Goal: Book appointment/travel/reservation: Book appointment/travel/reservation

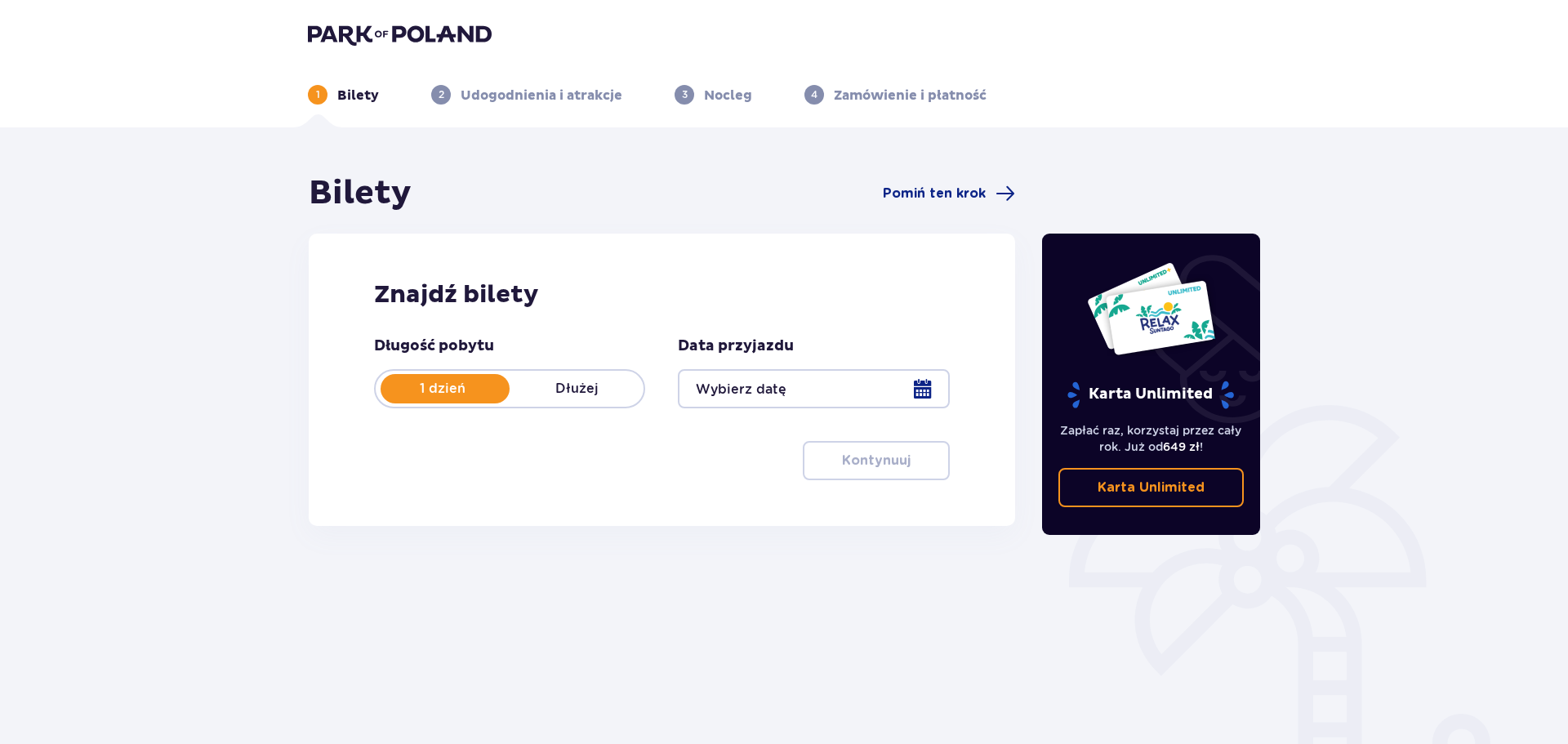
type input "[DATE]"
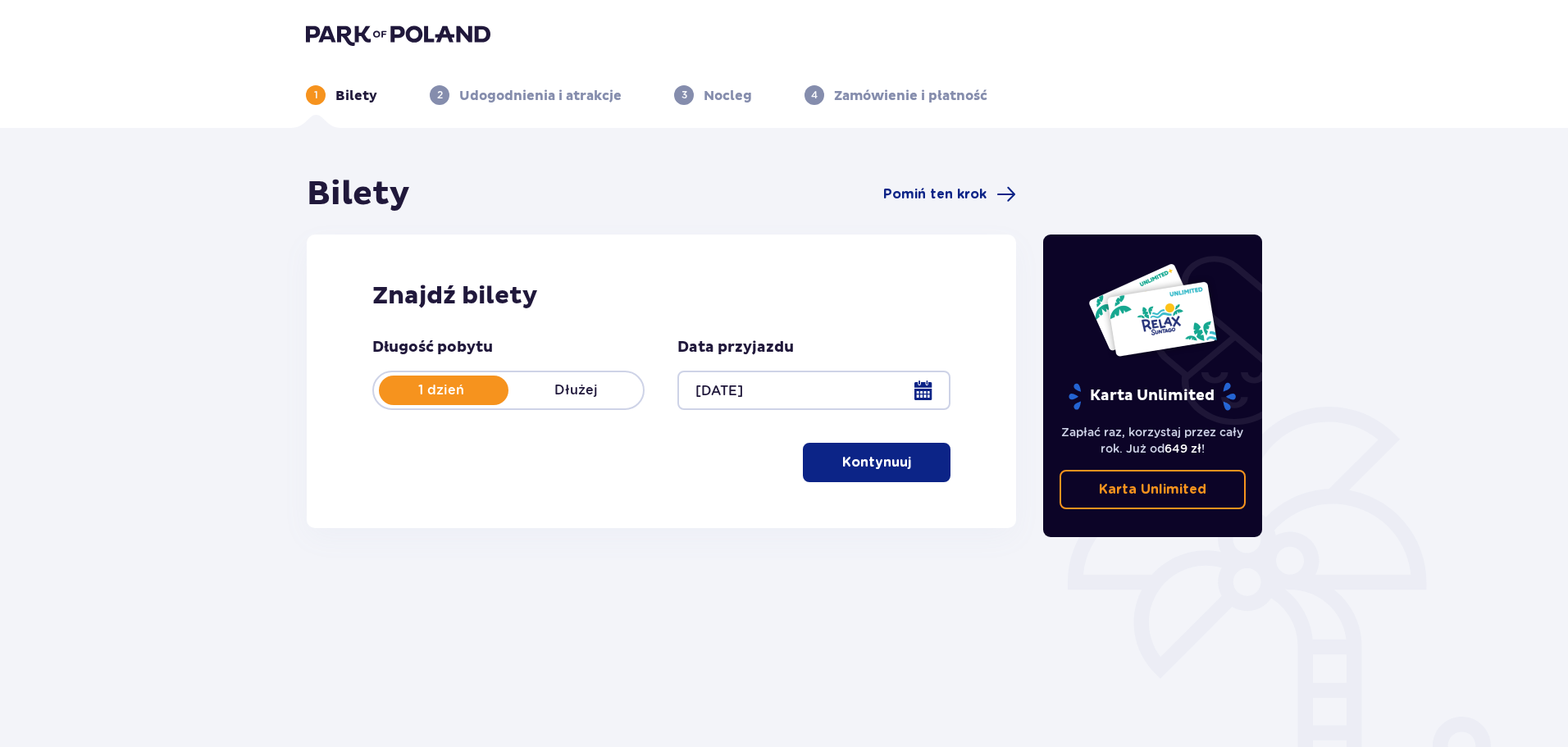
click at [869, 471] on p "Kontynuuj" at bounding box center [877, 462] width 69 height 18
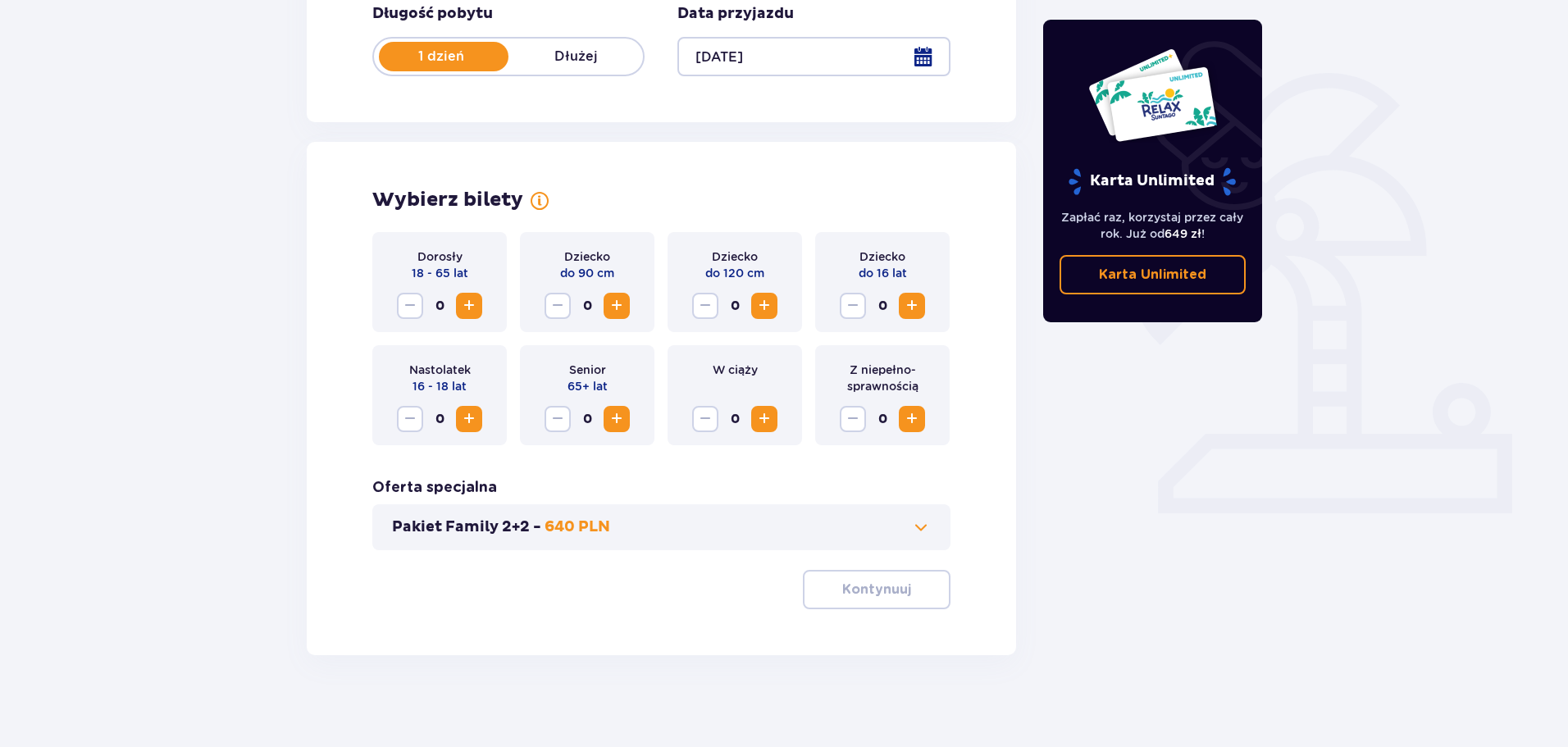
scroll to position [340, 0]
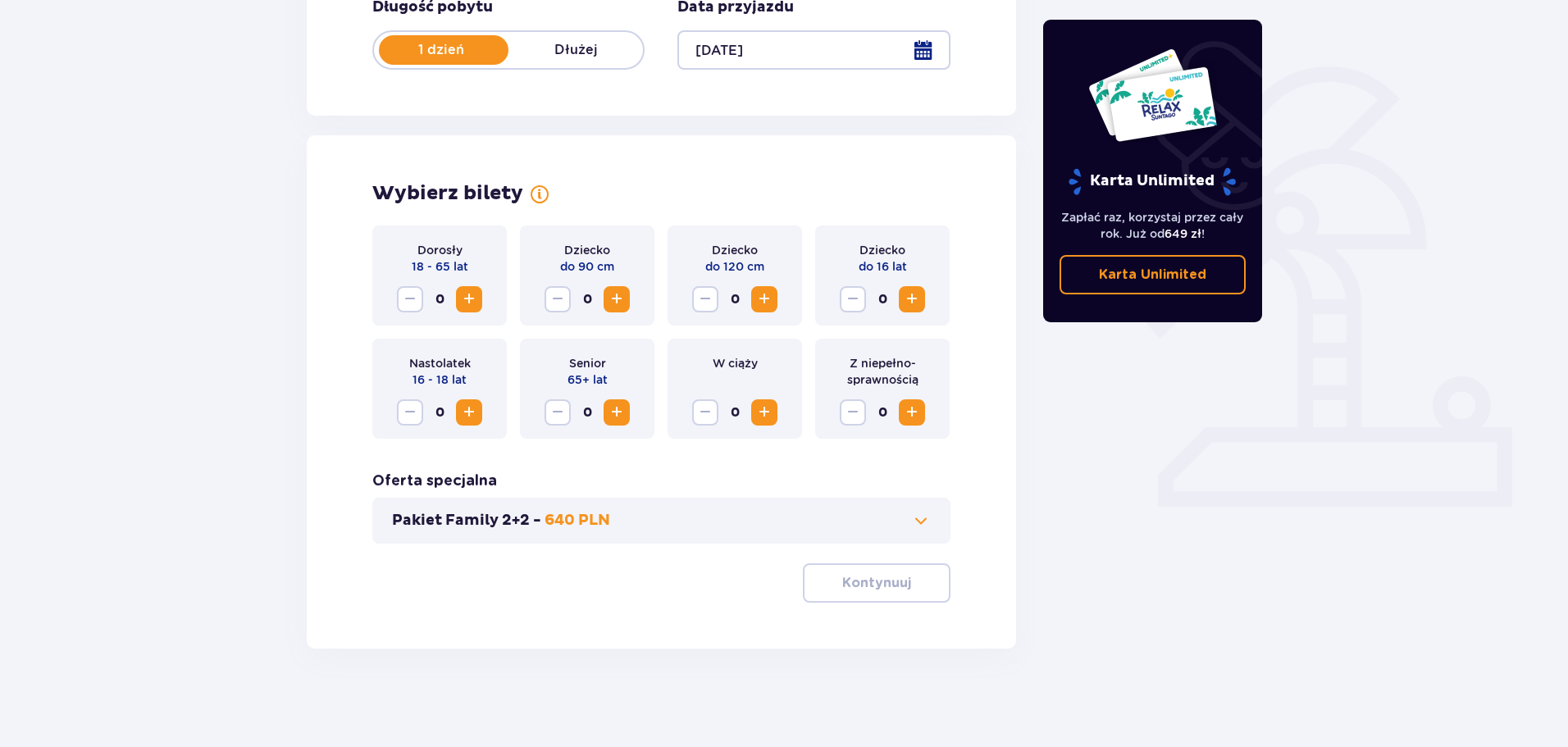
click at [466, 312] on button "Increase" at bounding box center [469, 300] width 26 height 26
click at [468, 308] on span "Increase" at bounding box center [469, 299] width 20 height 20
click at [876, 581] on p "Kontynuuj" at bounding box center [877, 583] width 69 height 18
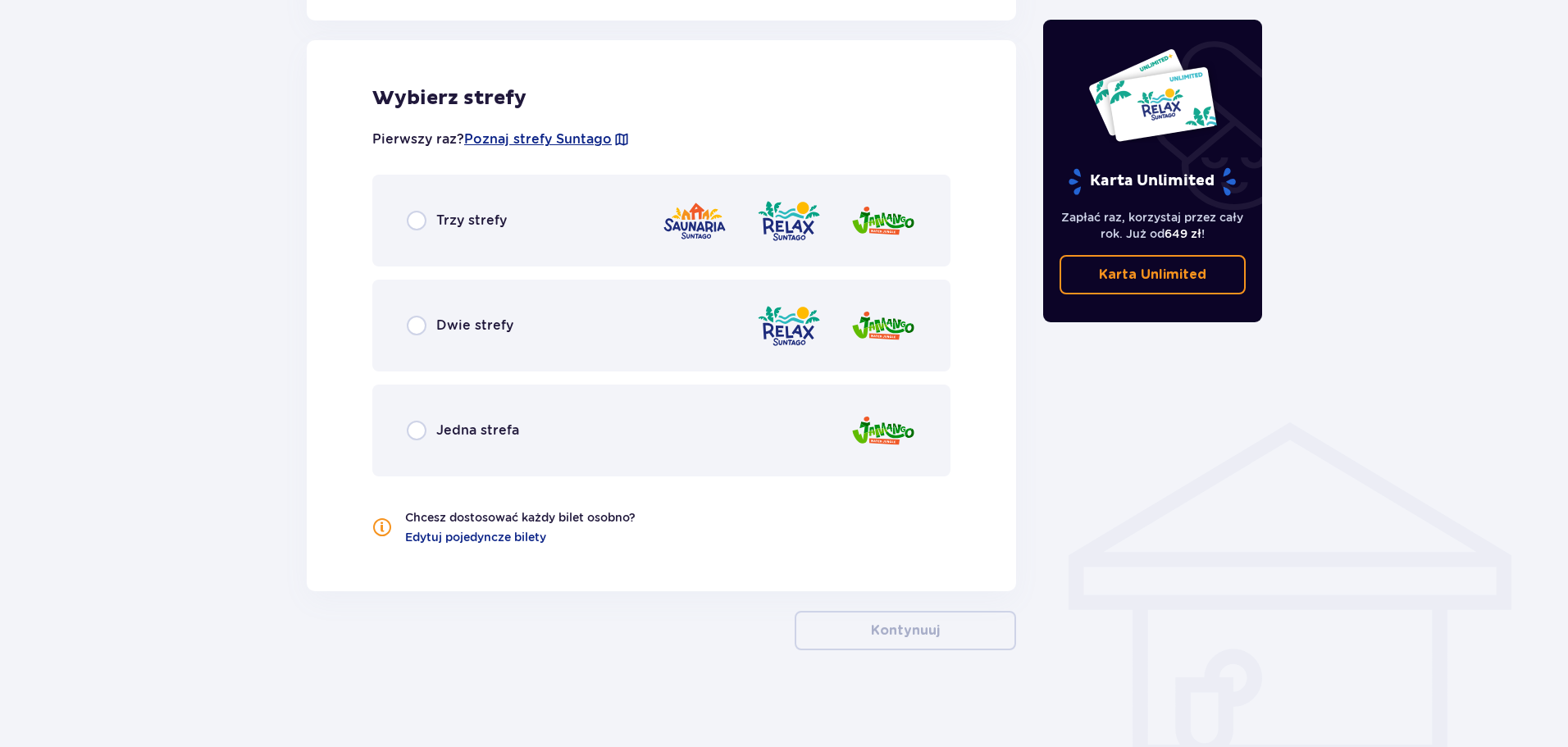
scroll to position [910, 0]
click at [504, 329] on p "Dwie strefy" at bounding box center [474, 325] width 77 height 18
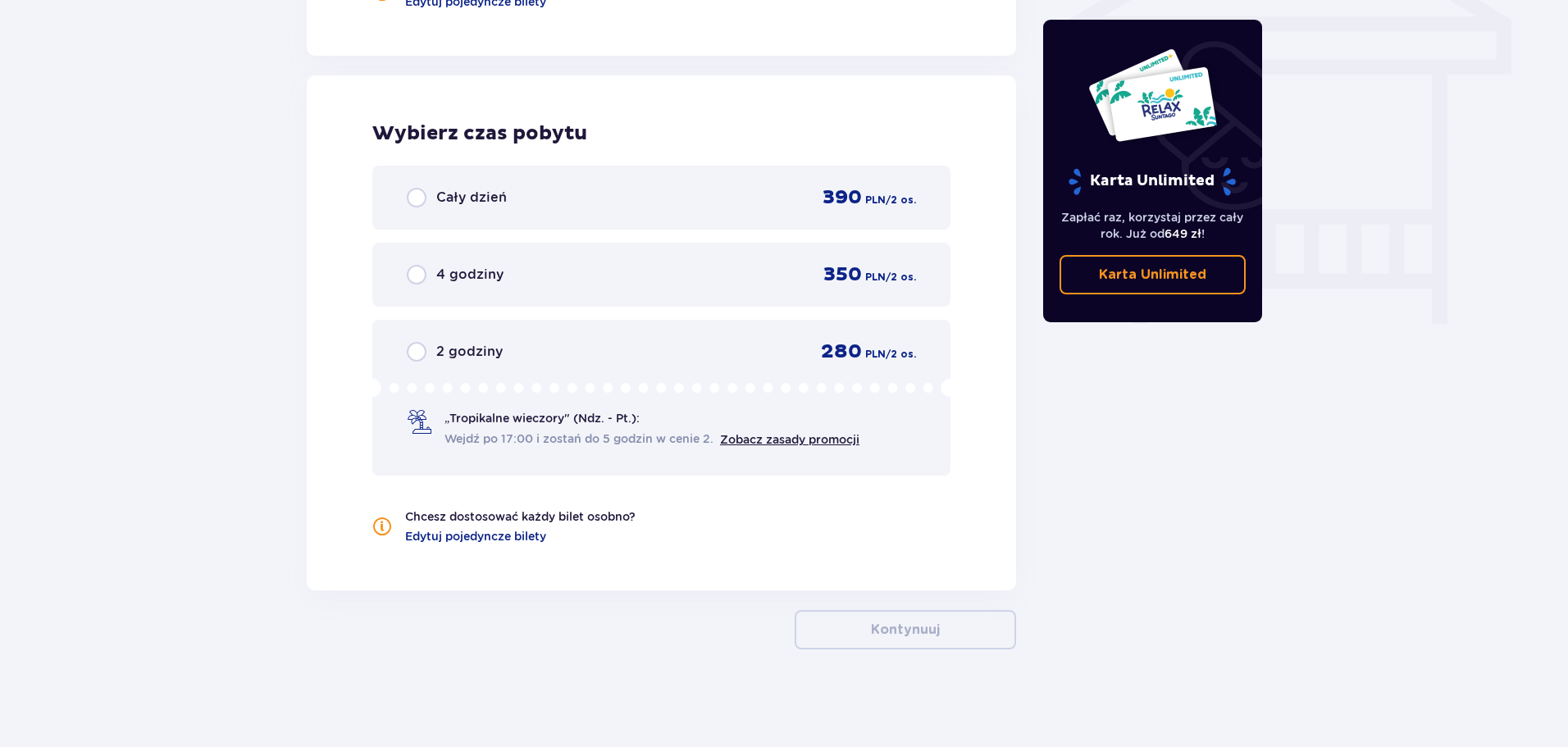
scroll to position [1447, 0]
click at [533, 218] on div "Cały dzień 390 PLN / 2 os." at bounding box center [661, 197] width 579 height 64
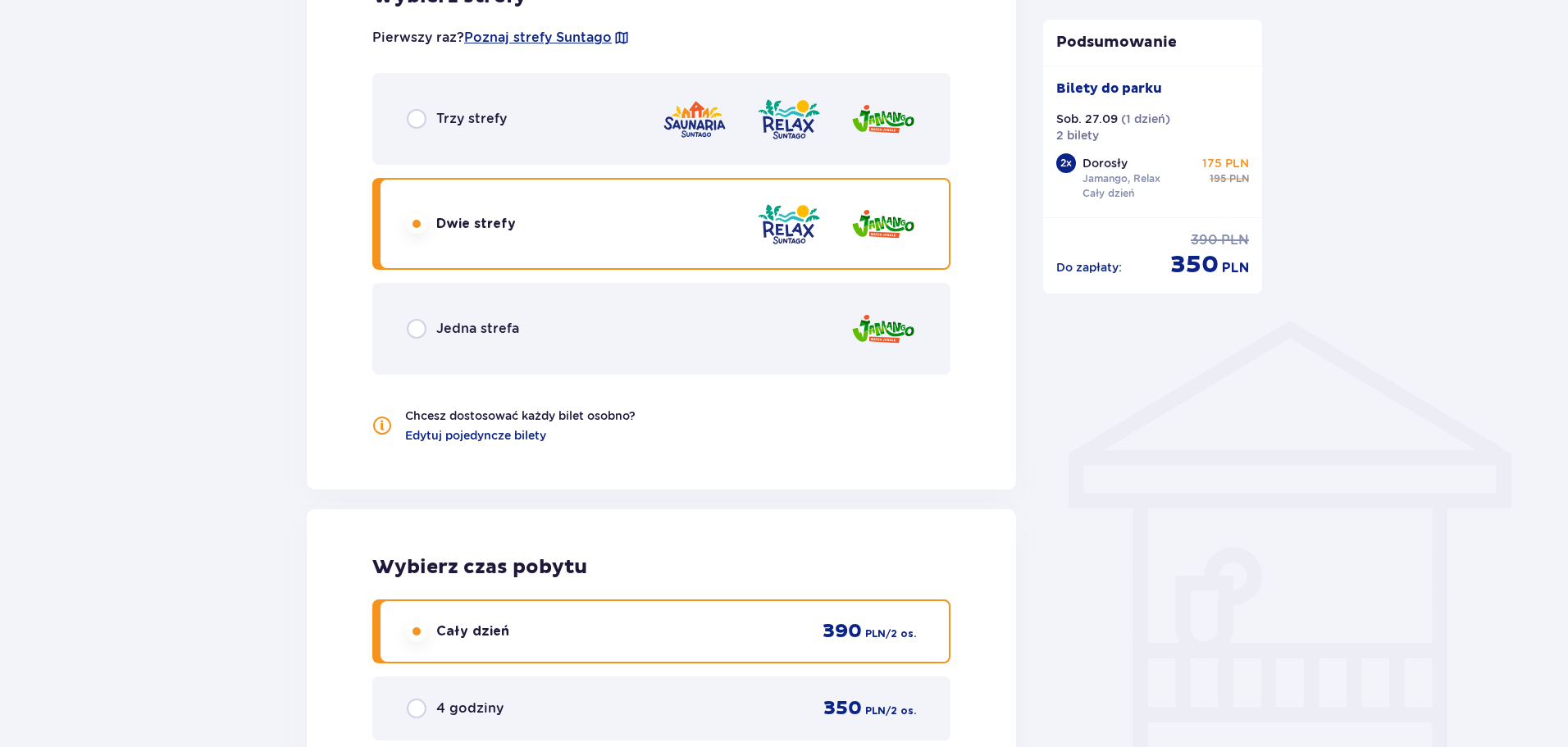
scroll to position [882, 0]
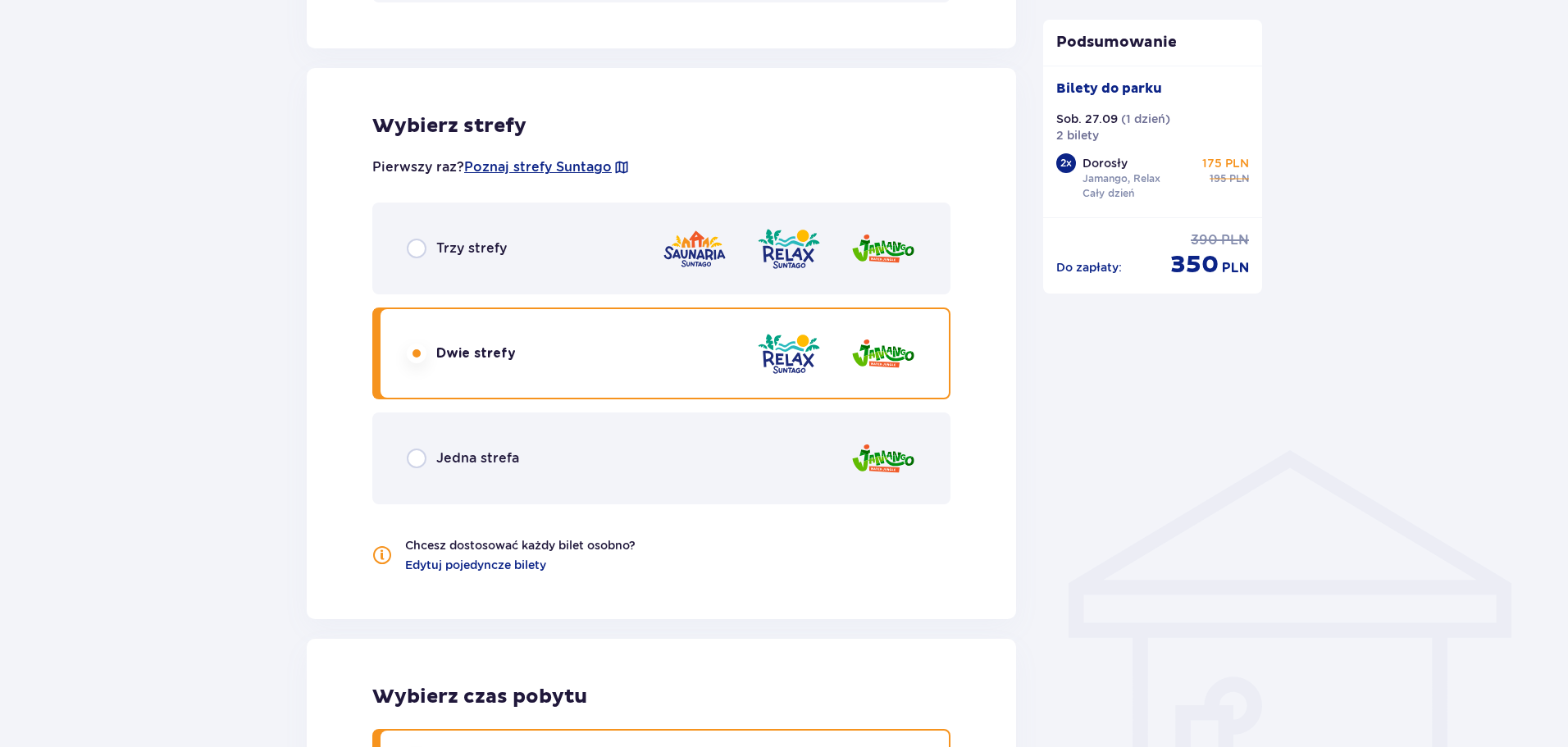
click at [606, 270] on div "Trzy strefy" at bounding box center [661, 249] width 579 height 92
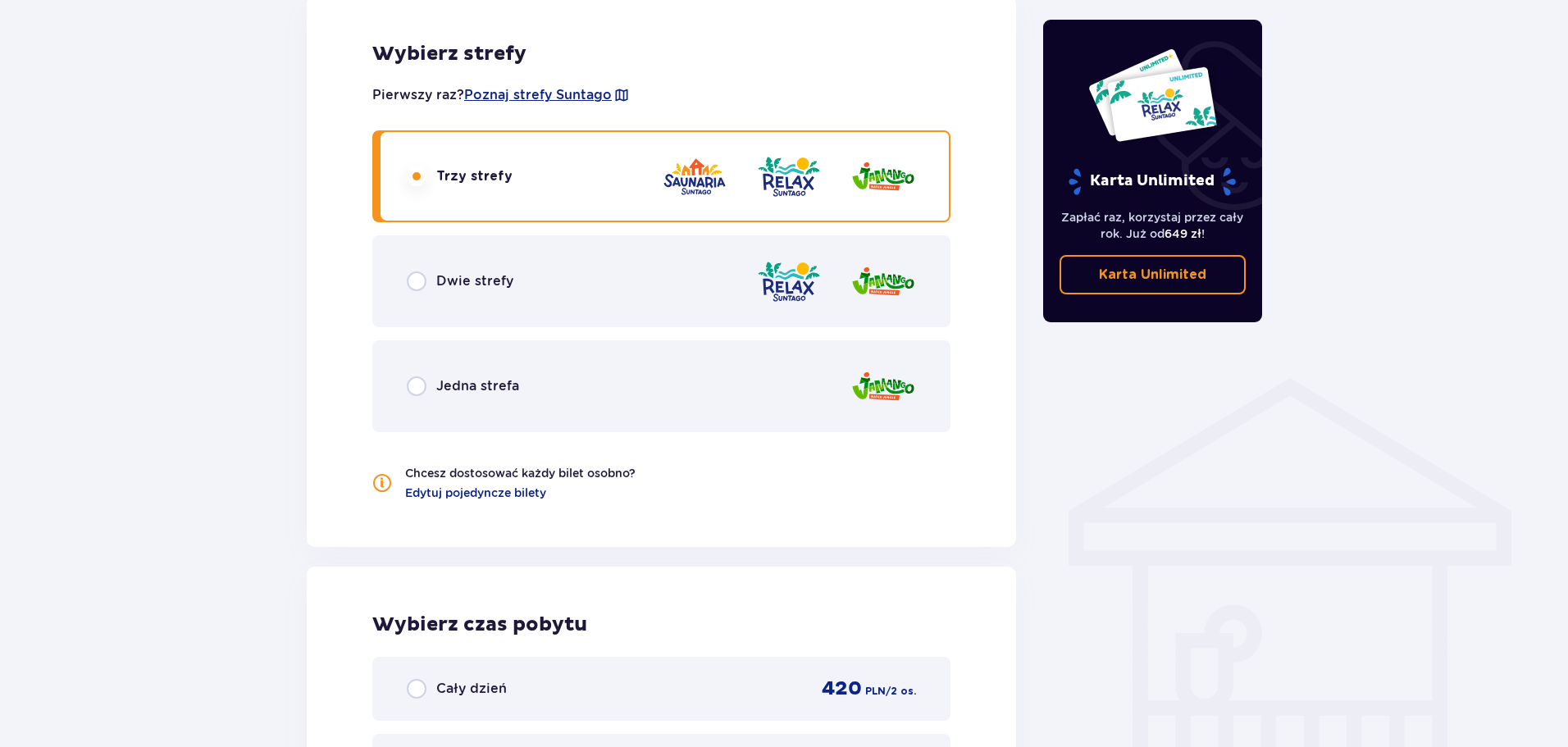
click at [603, 284] on div "Dwie strefy" at bounding box center [661, 282] width 579 height 92
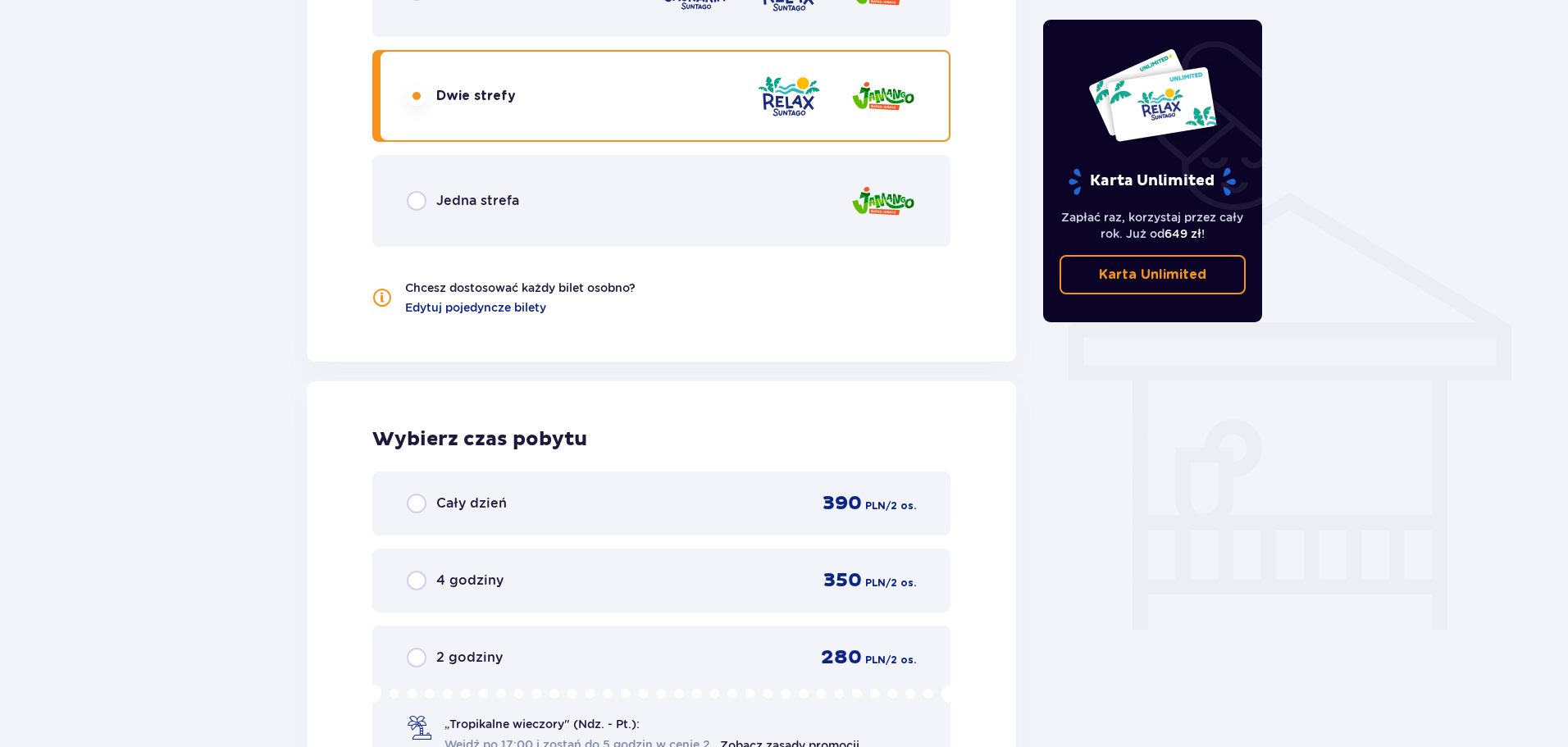
click at [541, 523] on div "Cały dzień 390 PLN / 2 os." at bounding box center [661, 503] width 579 height 64
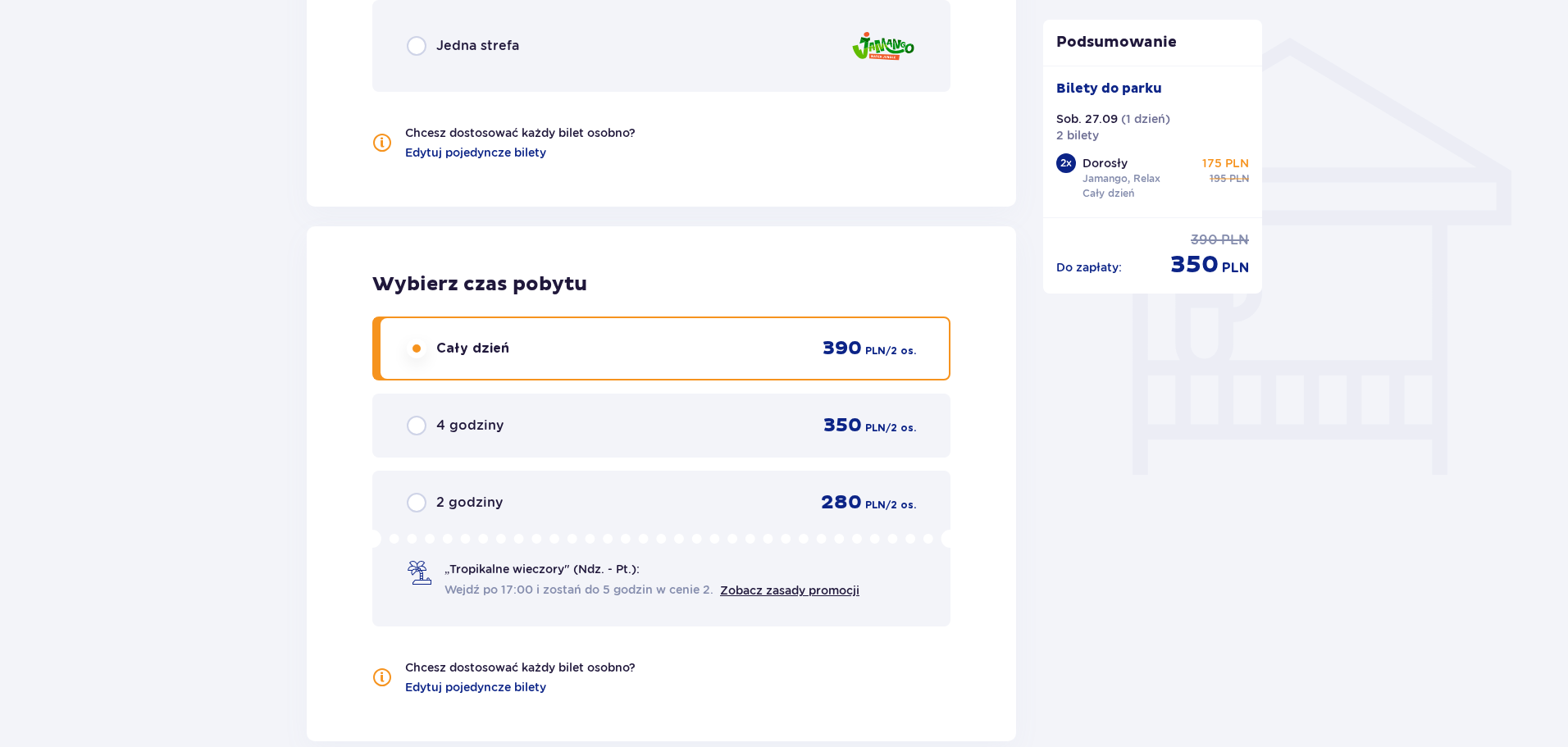
scroll to position [1259, 0]
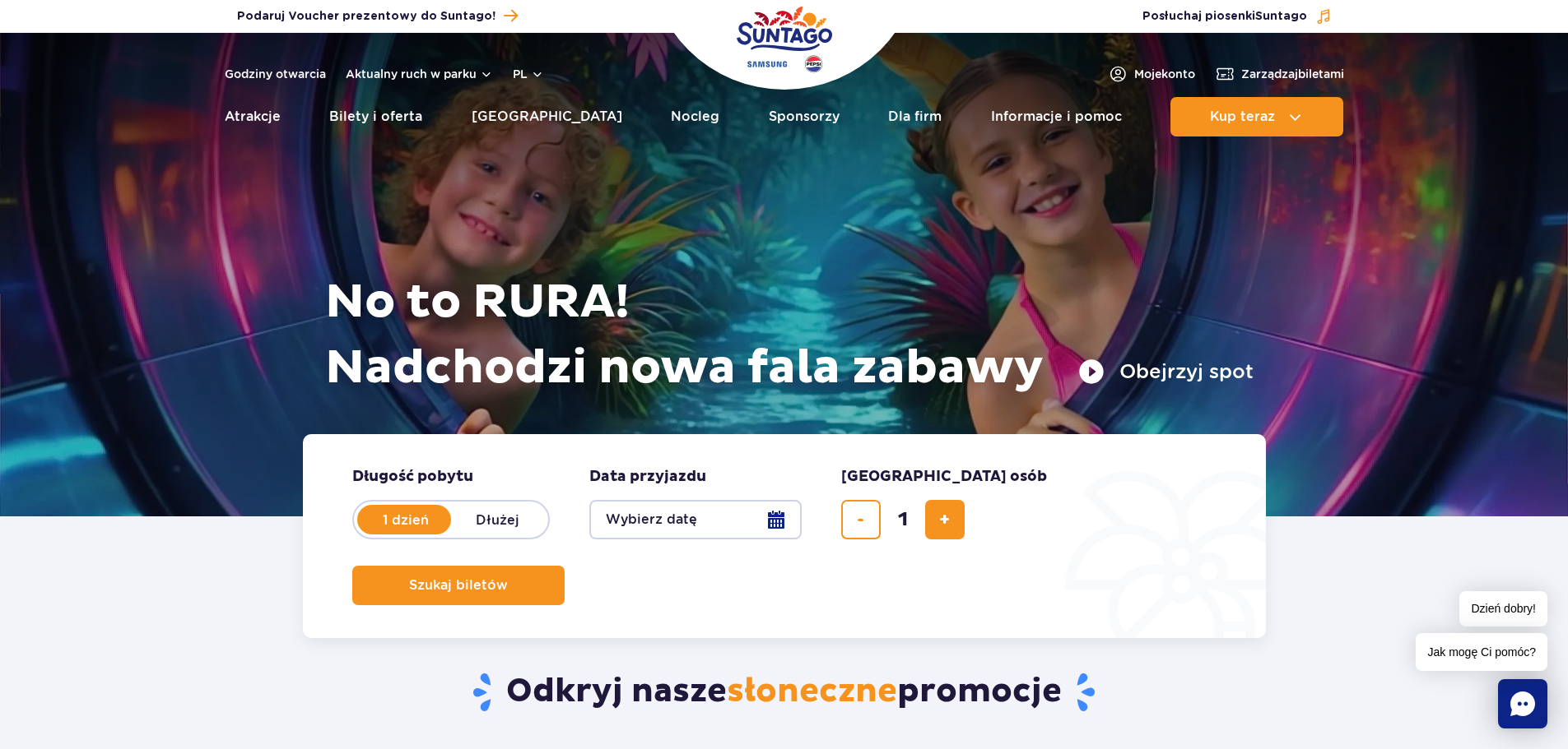
click at [765, 526] on button "Wybierz datę" at bounding box center [695, 520] width 212 height 40
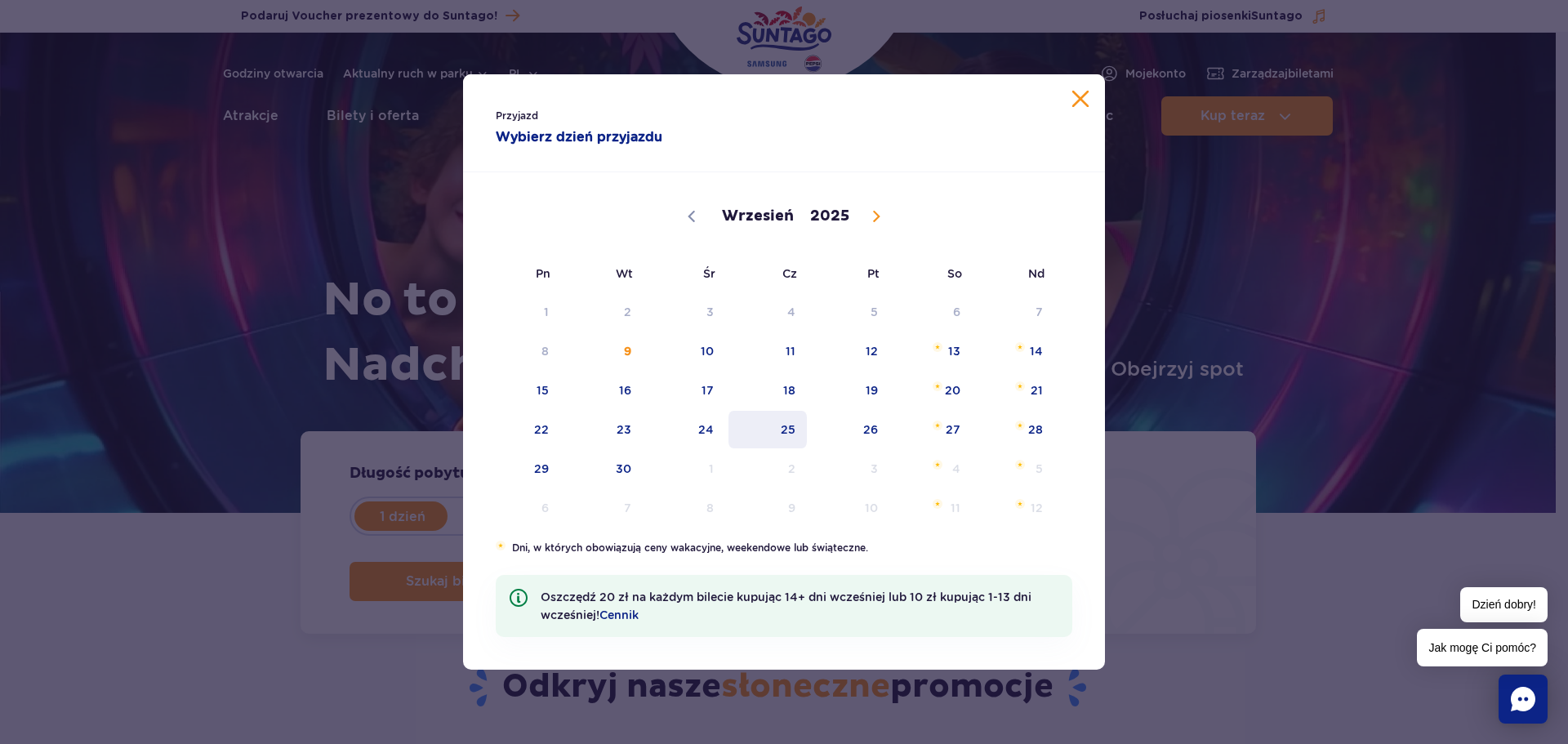
click at [792, 438] on span "25" at bounding box center [768, 430] width 83 height 38
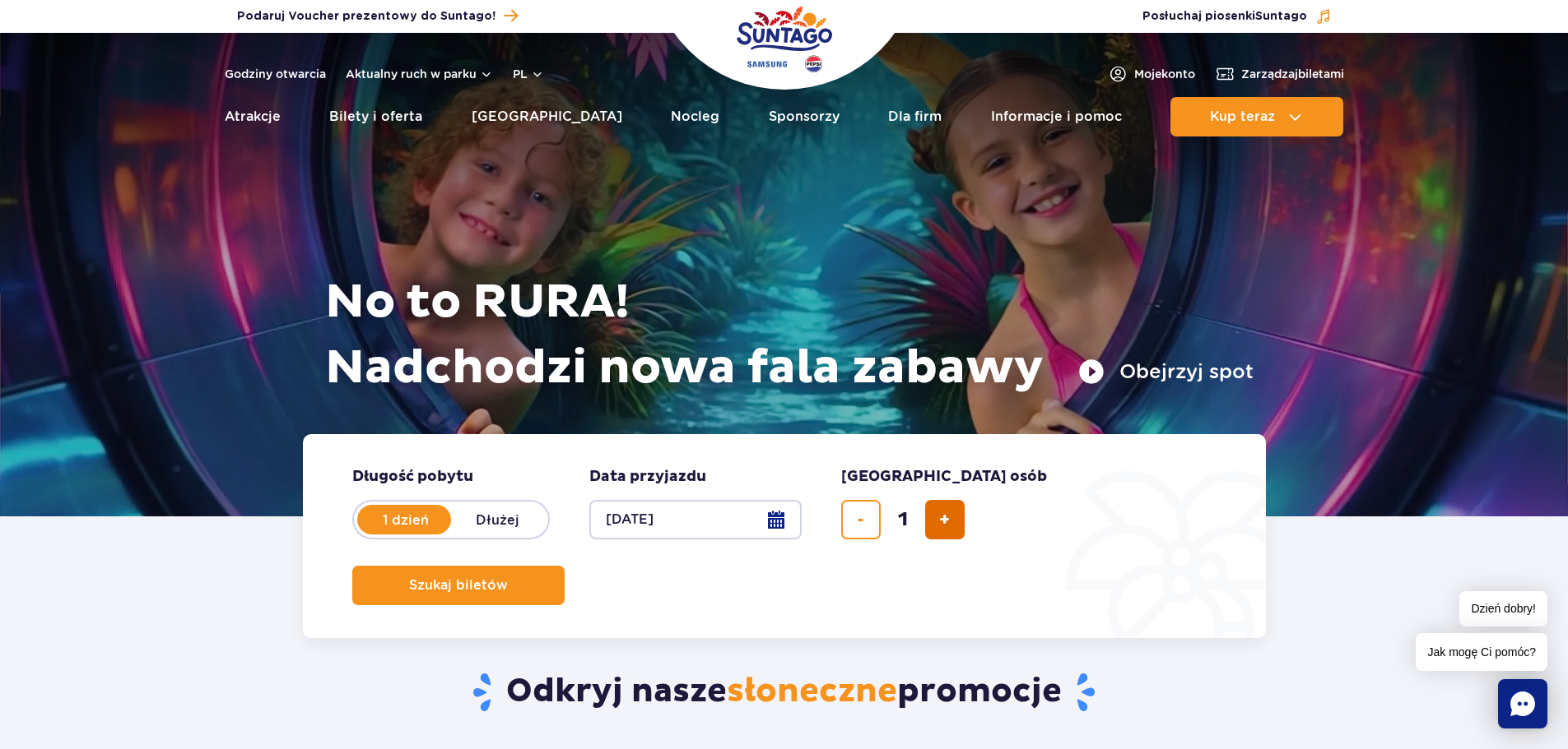
click at [936, 528] on button "dodaj bilet" at bounding box center [945, 520] width 40 height 40
type input "2"
click at [501, 578] on span "Szukaj biletów" at bounding box center [452, 585] width 99 height 15
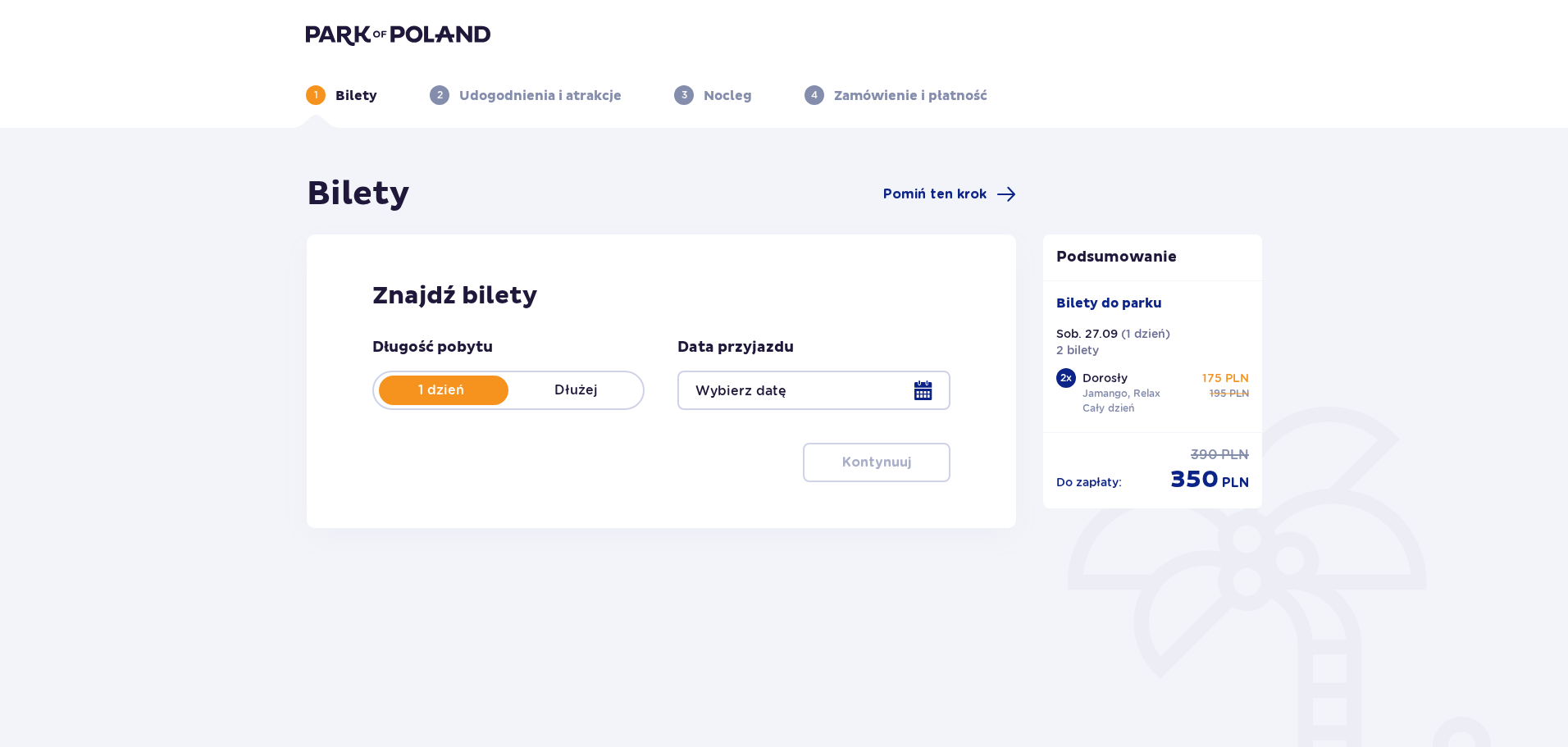
type input "[DATE]"
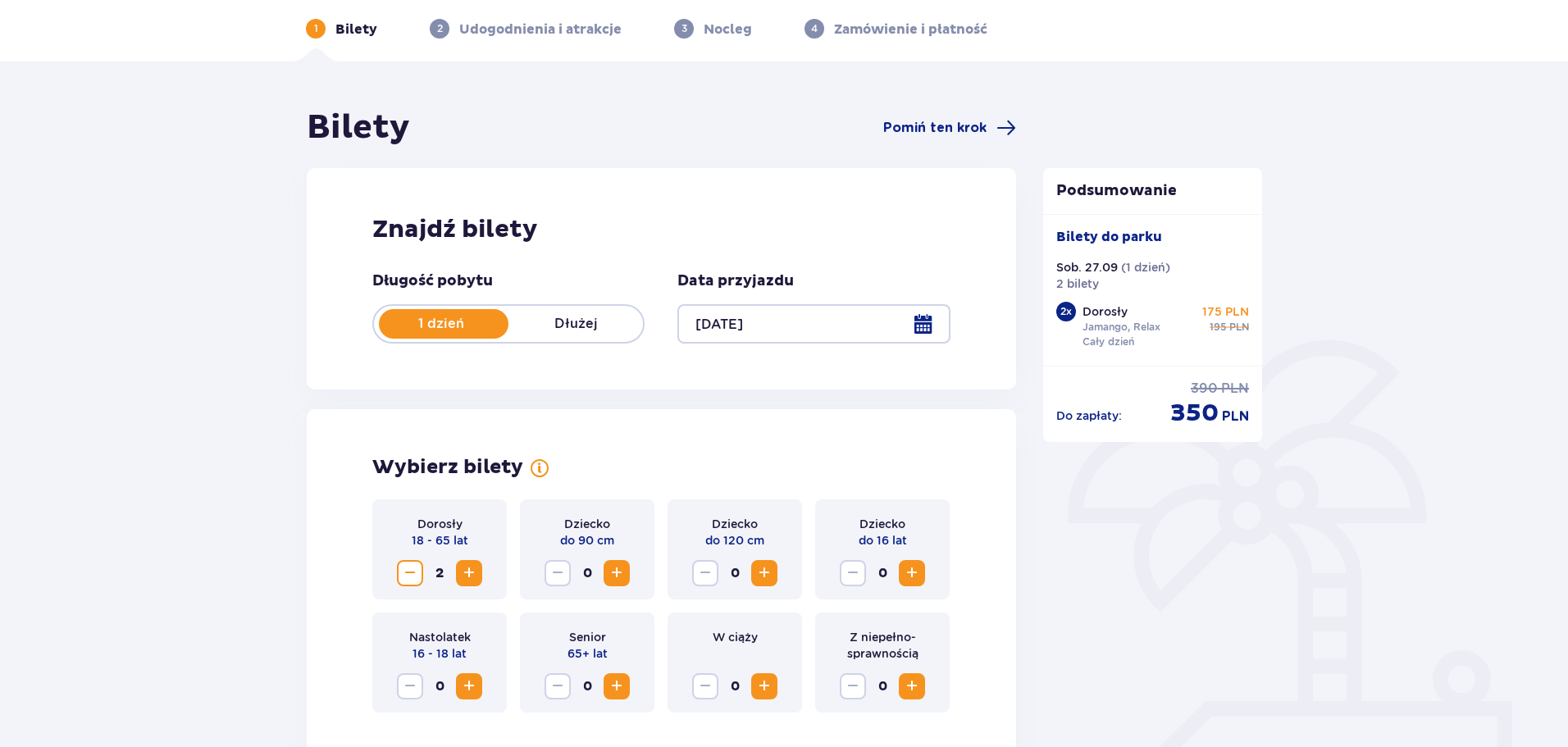
scroll to position [328, 0]
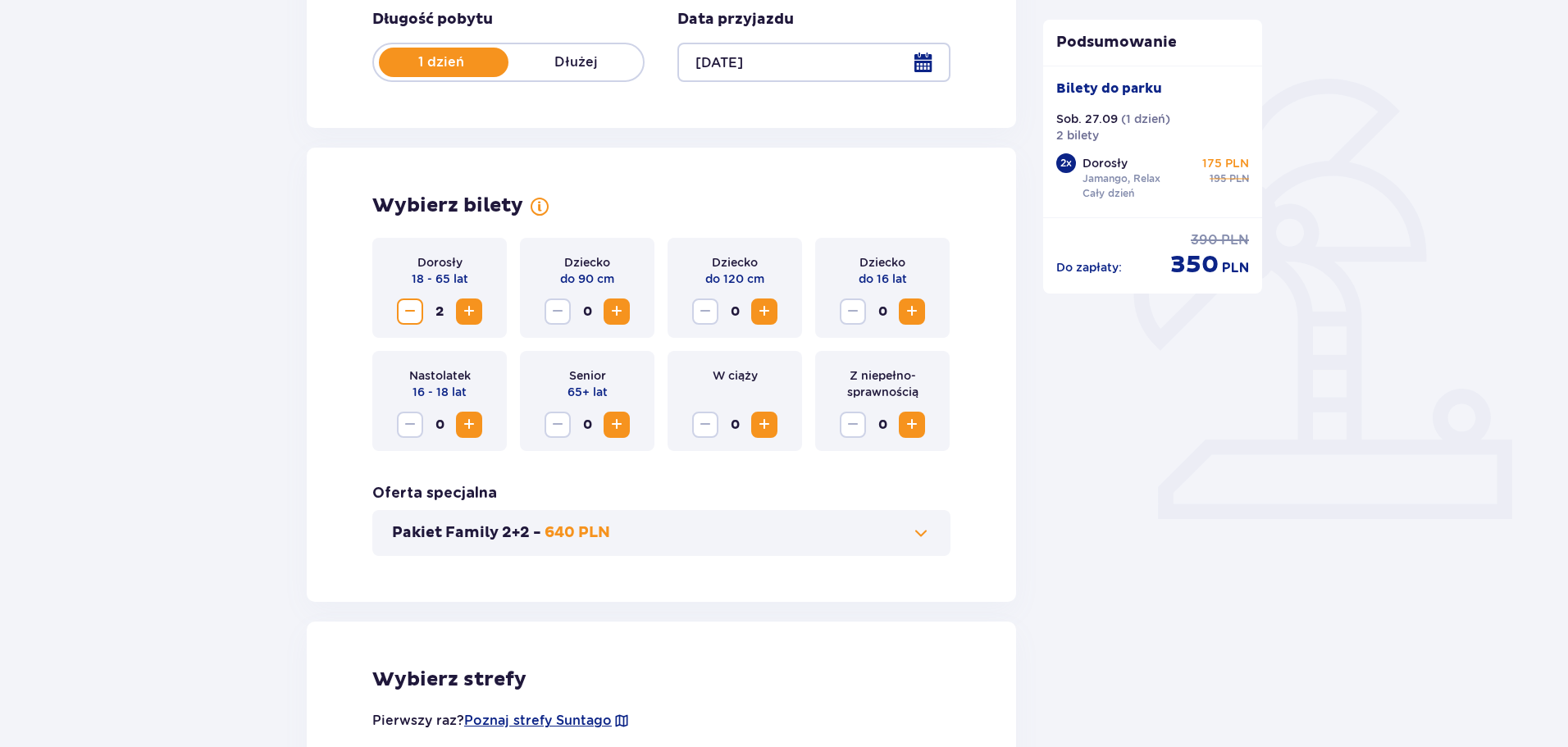
click at [471, 314] on span "Increase" at bounding box center [469, 312] width 20 height 20
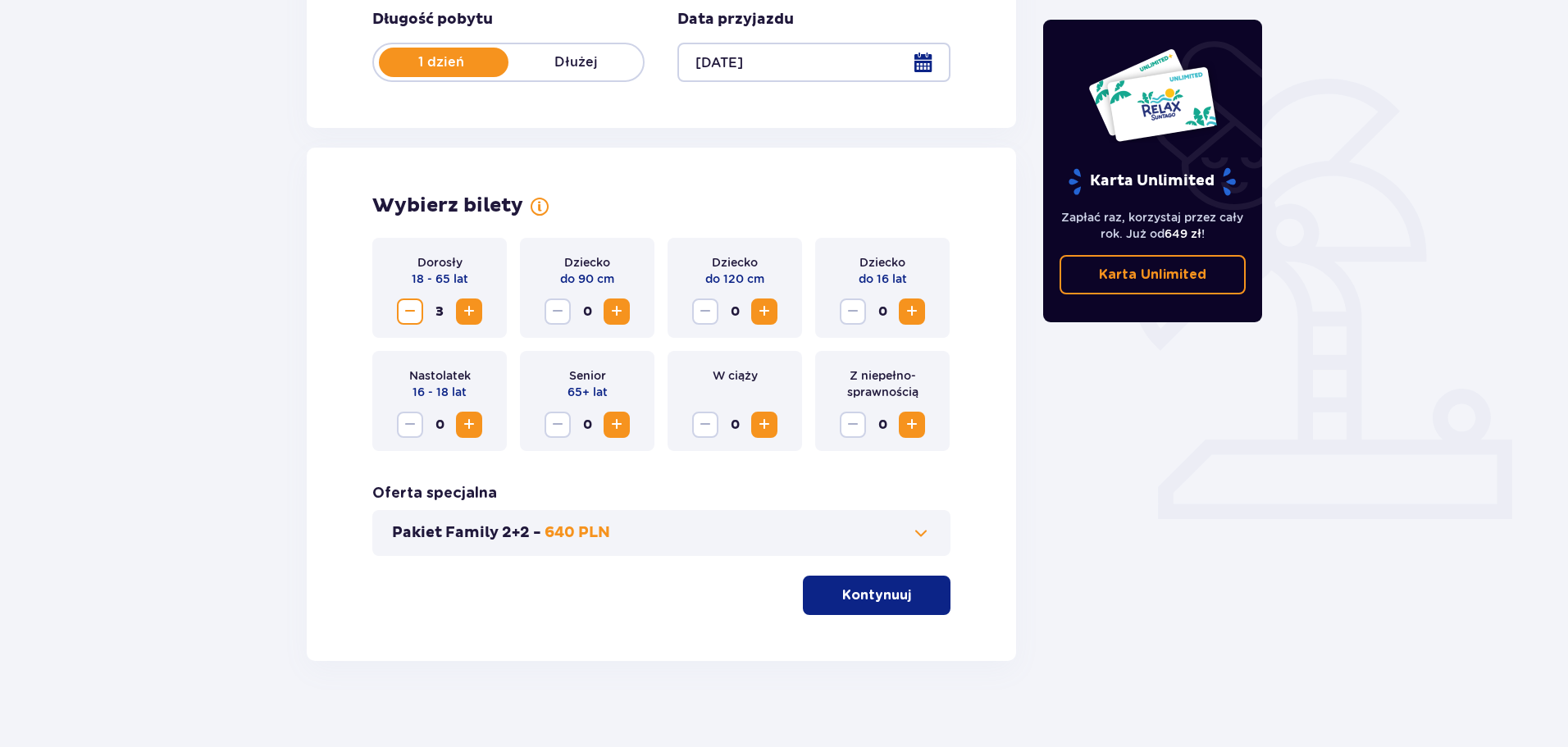
click at [399, 311] on button "Decrease" at bounding box center [410, 312] width 26 height 26
click at [891, 594] on p "Kontynuuj" at bounding box center [877, 595] width 69 height 18
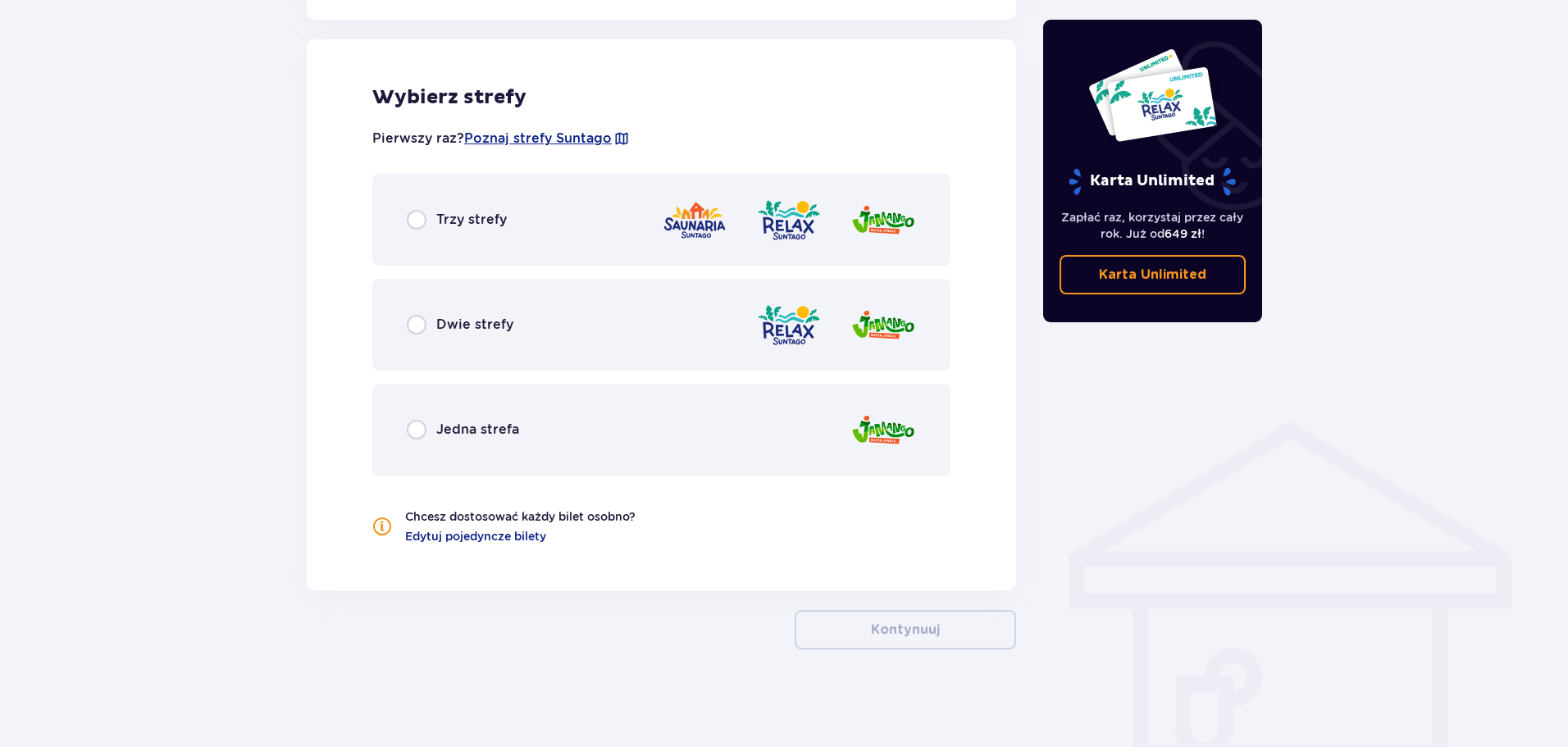
click at [569, 345] on div "Dwie strefy" at bounding box center [661, 325] width 579 height 92
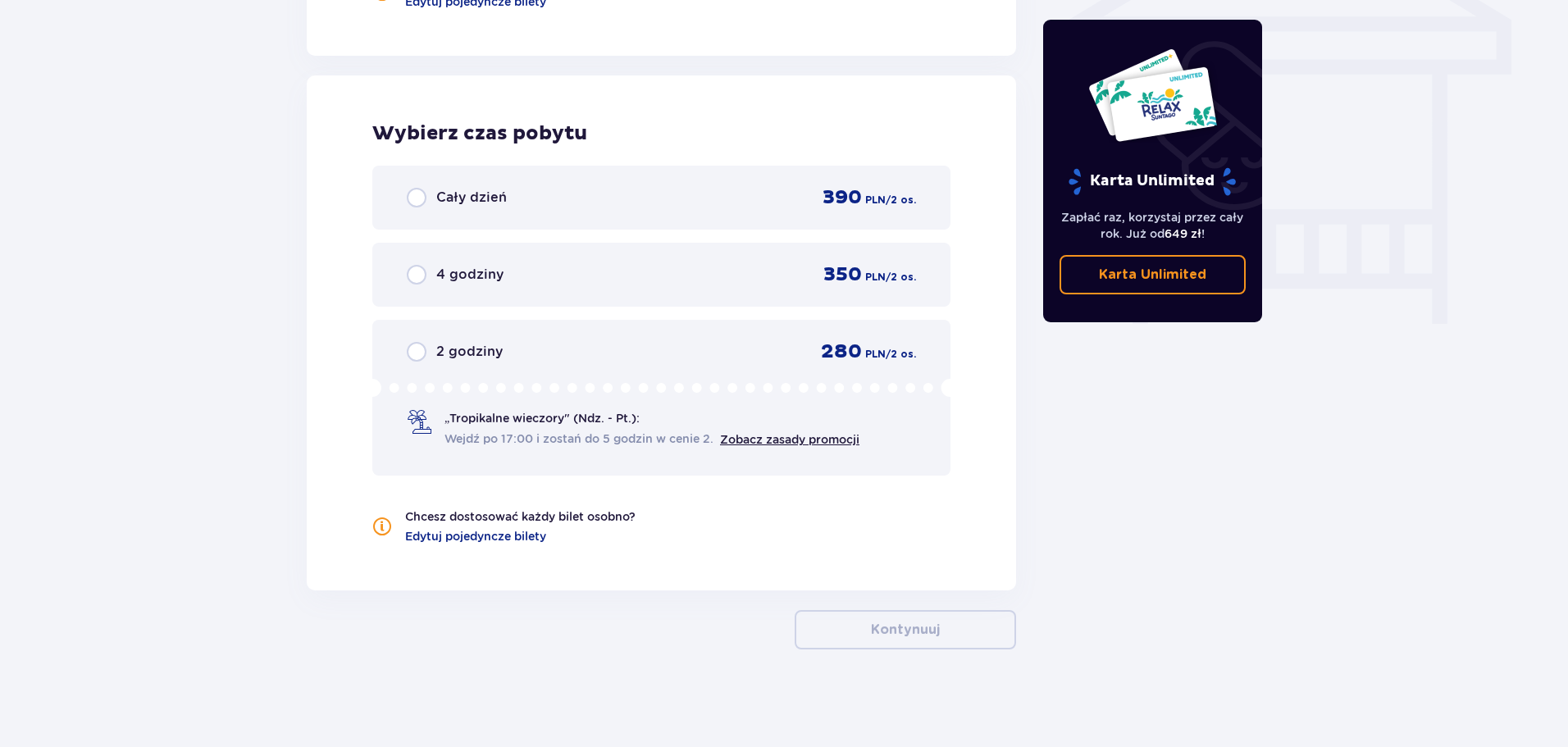
scroll to position [1447, 0]
click at [532, 215] on div "Cały dzień 390 PLN / 2 os." at bounding box center [661, 197] width 579 height 64
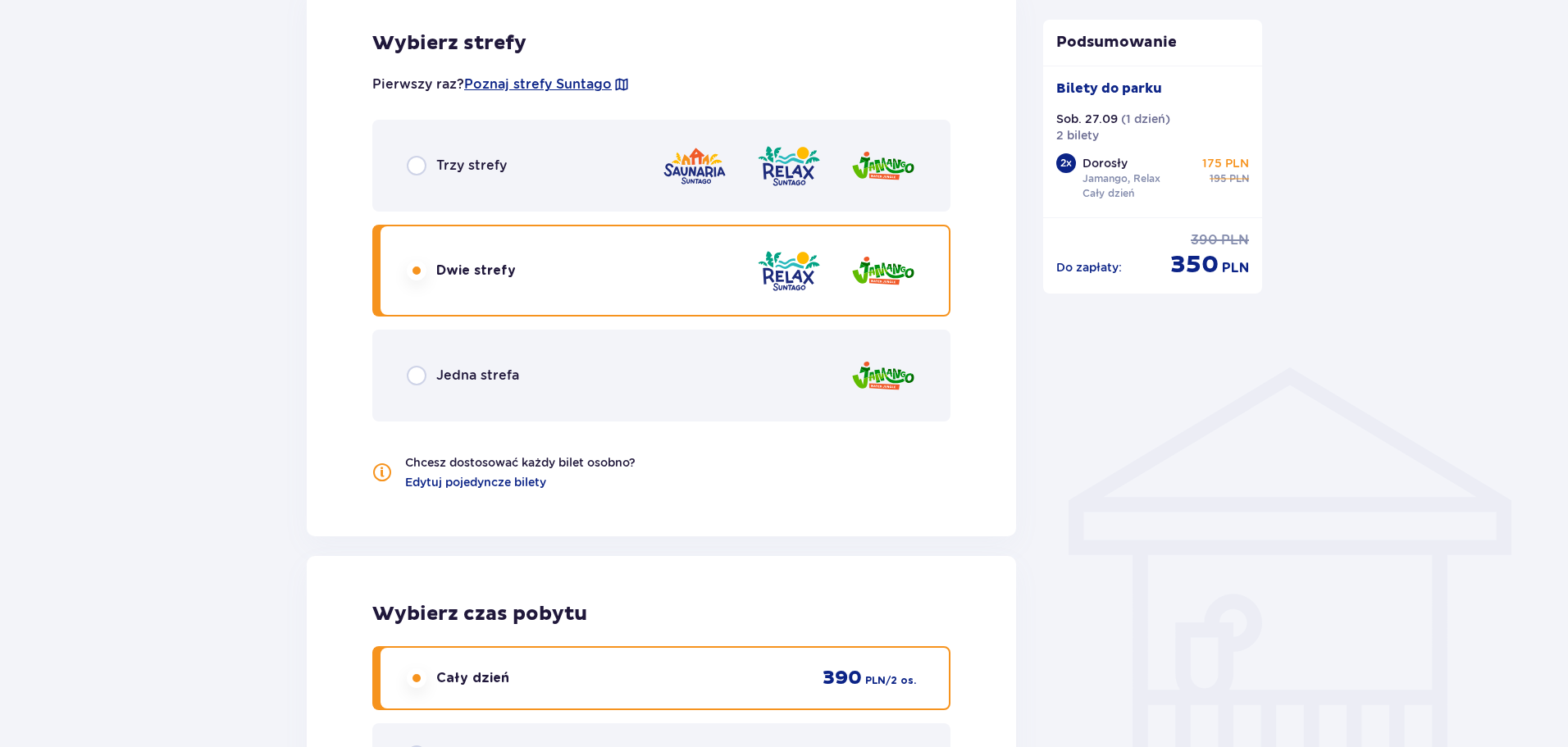
scroll to position [964, 0]
